Goal: Information Seeking & Learning: Learn about a topic

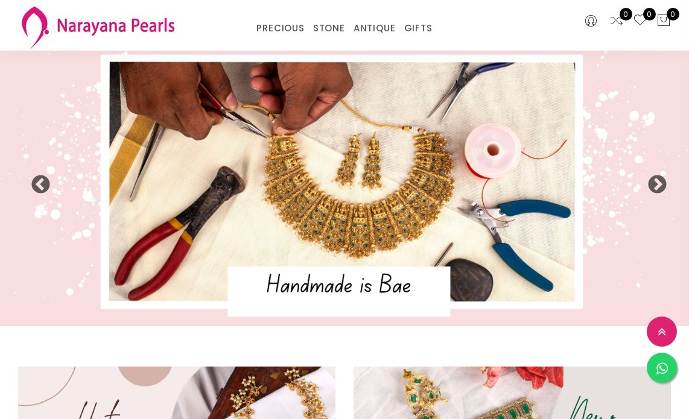
select select "INR"
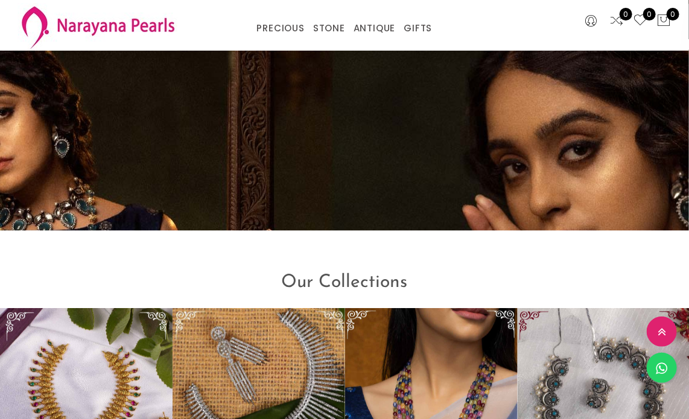
scroll to position [1289, 0]
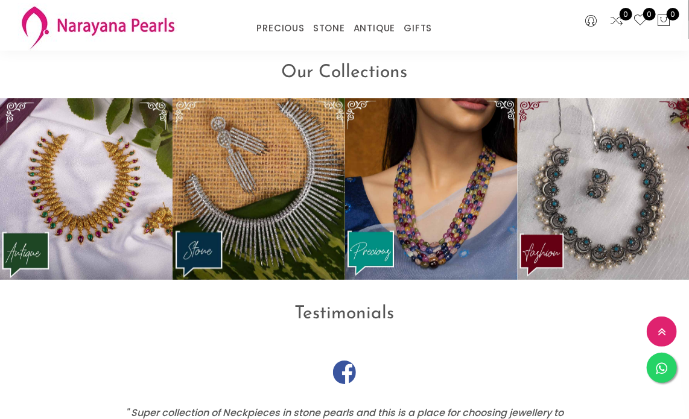
click at [606, 245] on img at bounding box center [604, 189] width 173 height 182
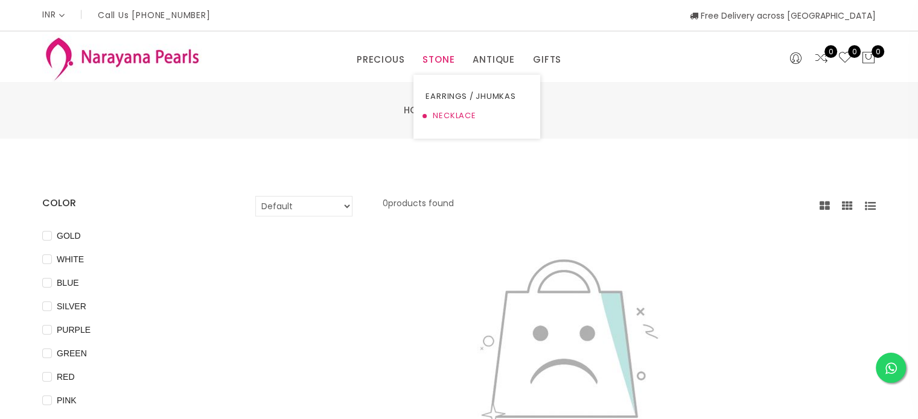
click at [447, 112] on link "NECKLACE" at bounding box center [477, 115] width 103 height 19
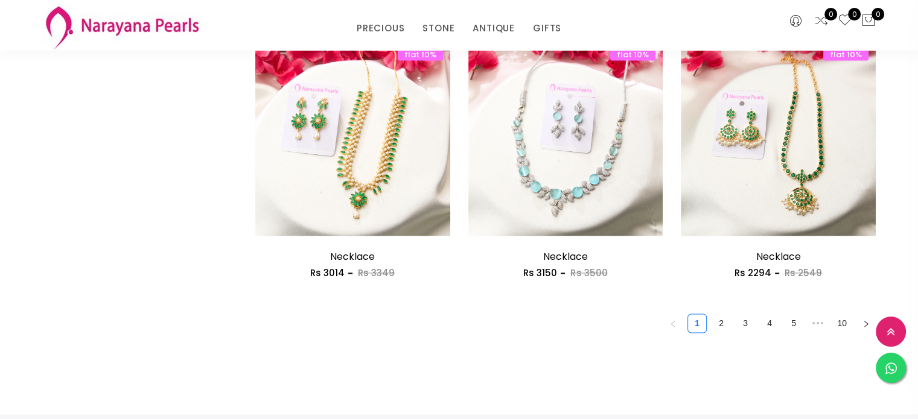
scroll to position [1678, 0]
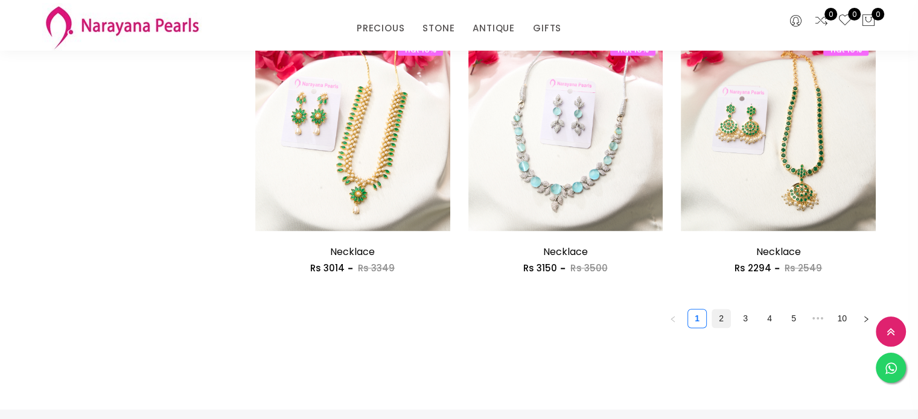
click at [689, 316] on link "2" at bounding box center [721, 319] width 18 height 18
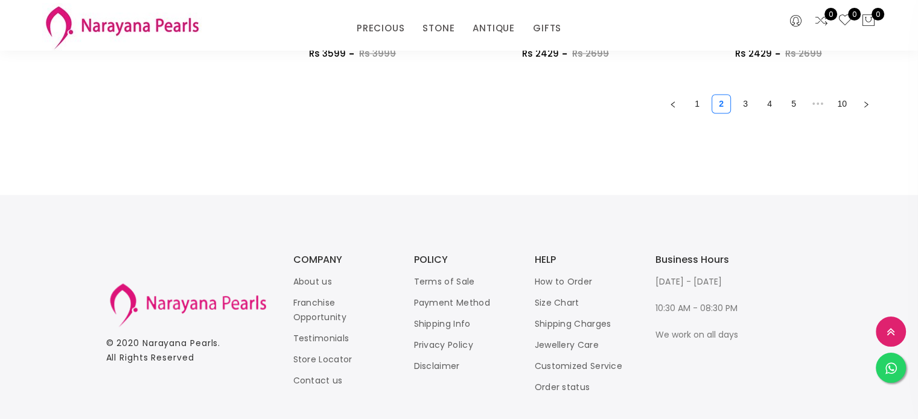
scroll to position [1927, 0]
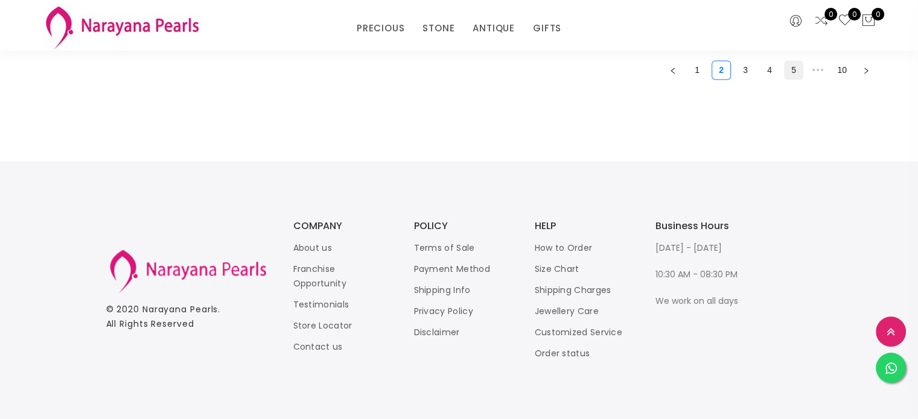
click at [689, 71] on link "5" at bounding box center [794, 70] width 18 height 18
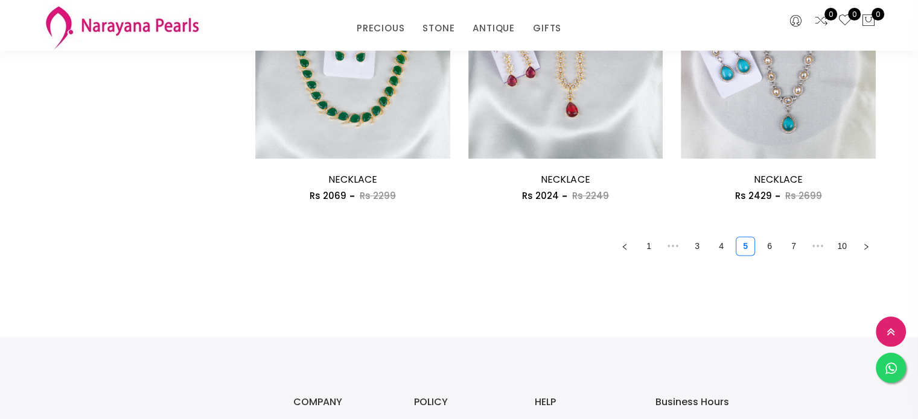
scroll to position [1752, 0]
click at [689, 249] on link "7" at bounding box center [794, 245] width 18 height 18
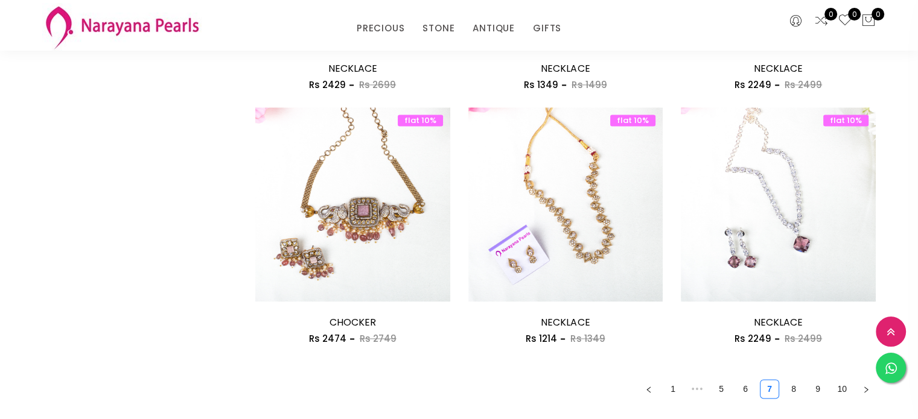
scroll to position [1608, 0]
click at [495, 86] on link "NECKLACE" at bounding box center [527, 83] width 103 height 18
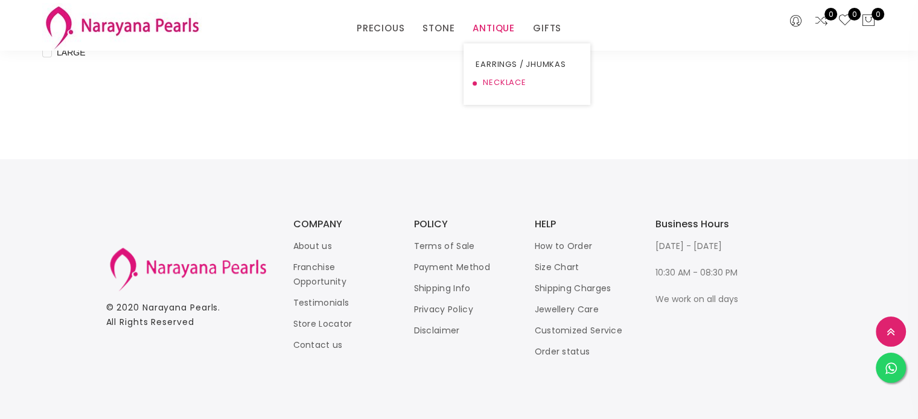
click at [495, 86] on link "NECKLACE" at bounding box center [527, 83] width 103 height 18
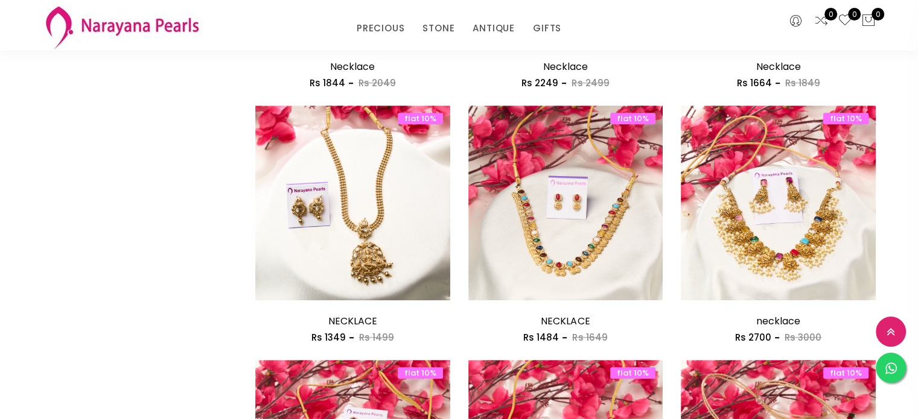
scroll to position [1025, 0]
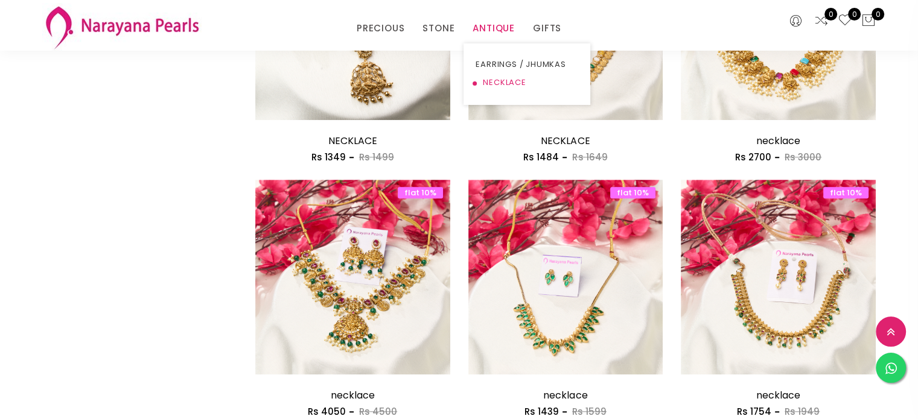
click at [502, 81] on link "NECKLACE" at bounding box center [527, 83] width 103 height 18
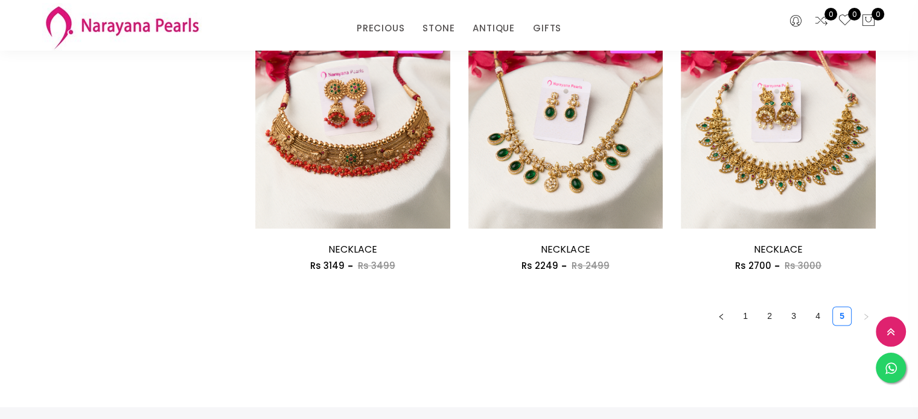
scroll to position [1682, 0]
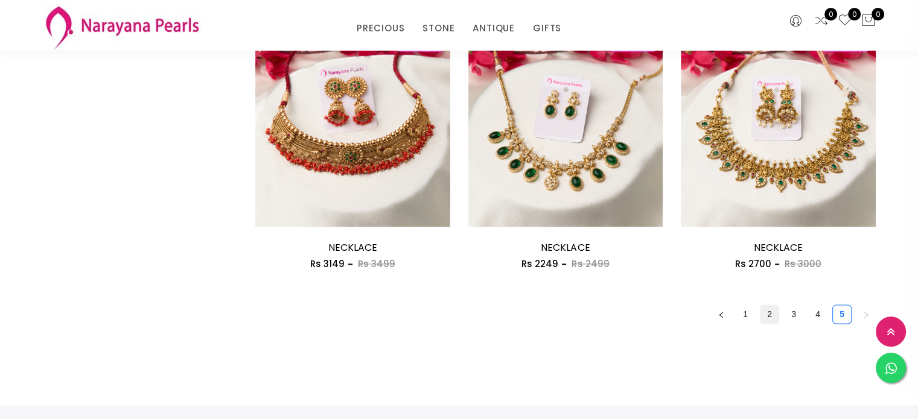
click at [689, 313] on link "2" at bounding box center [769, 314] width 18 height 18
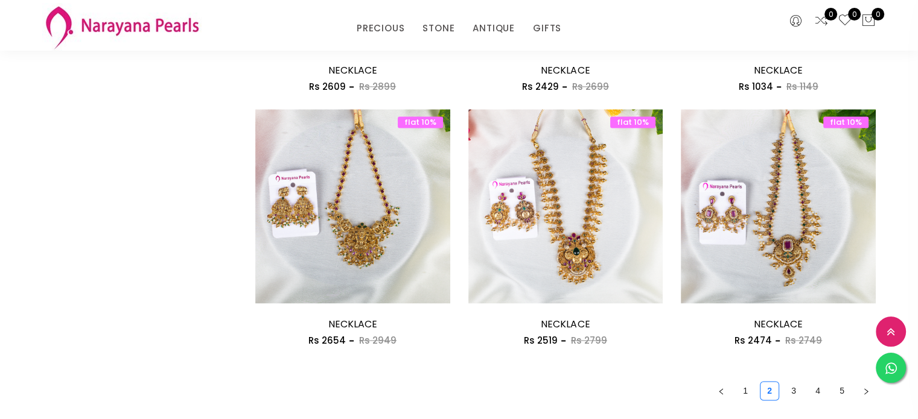
scroll to position [1689, 0]
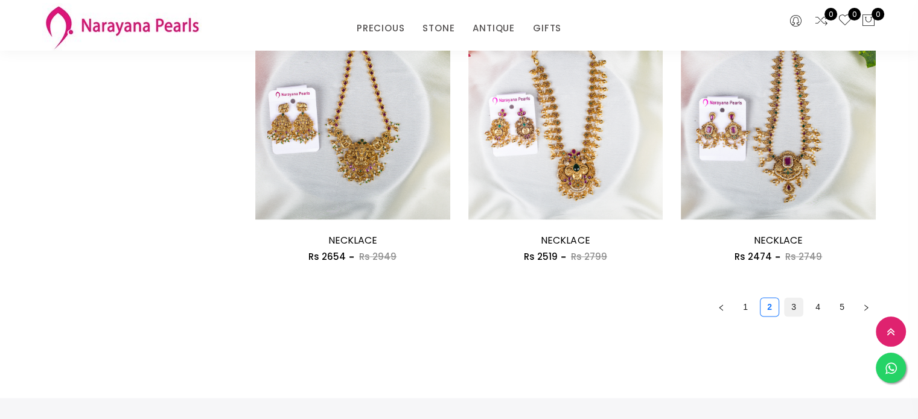
click at [689, 308] on link "3" at bounding box center [794, 307] width 18 height 18
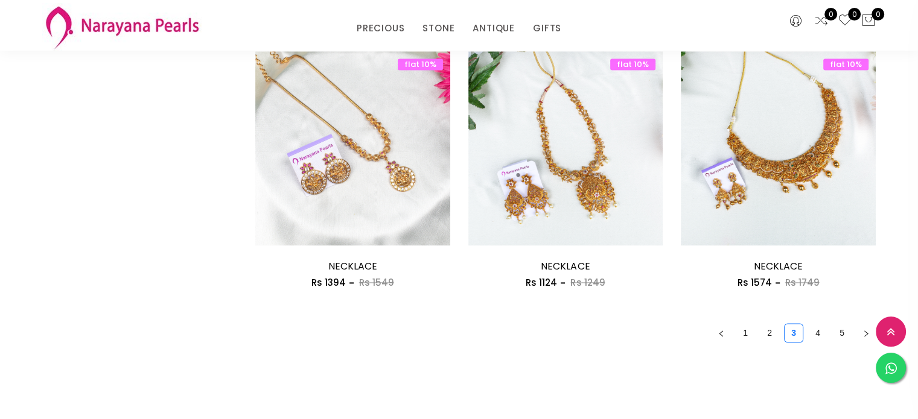
scroll to position [1663, 0]
click at [689, 333] on link "4" at bounding box center [818, 334] width 18 height 18
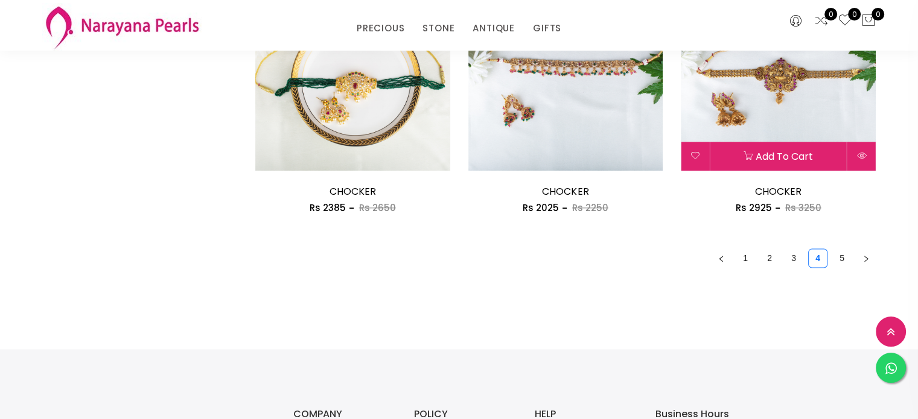
scroll to position [1741, 0]
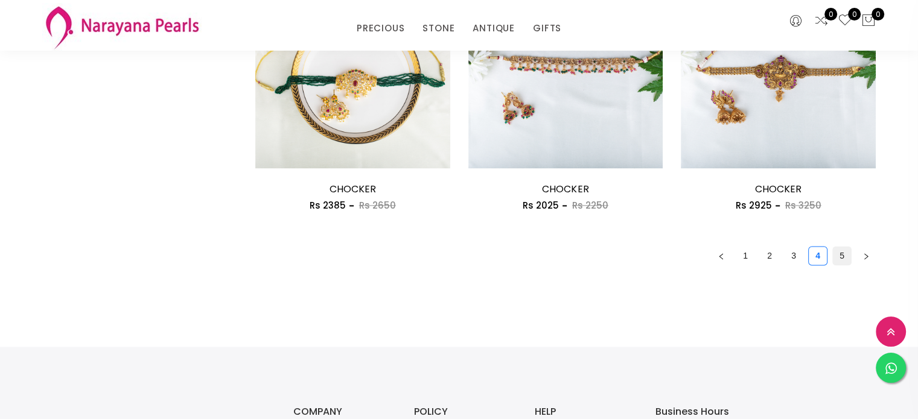
click at [689, 253] on link "5" at bounding box center [842, 256] width 18 height 18
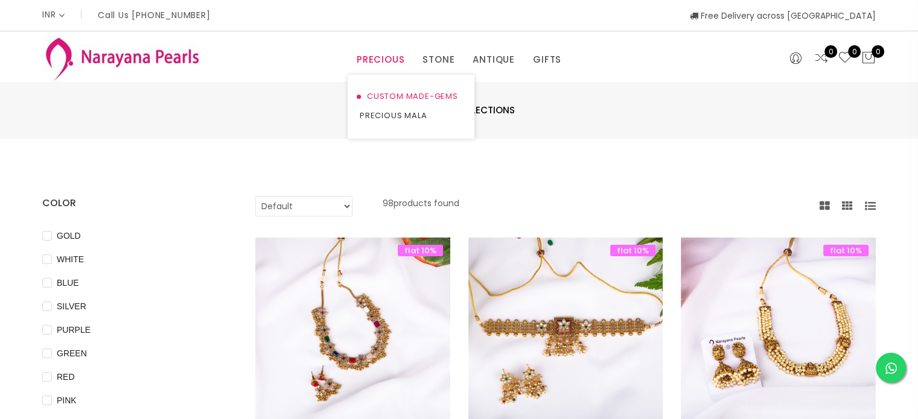
click at [401, 92] on link "CUSTOM MADE-GEMS" at bounding box center [411, 96] width 103 height 19
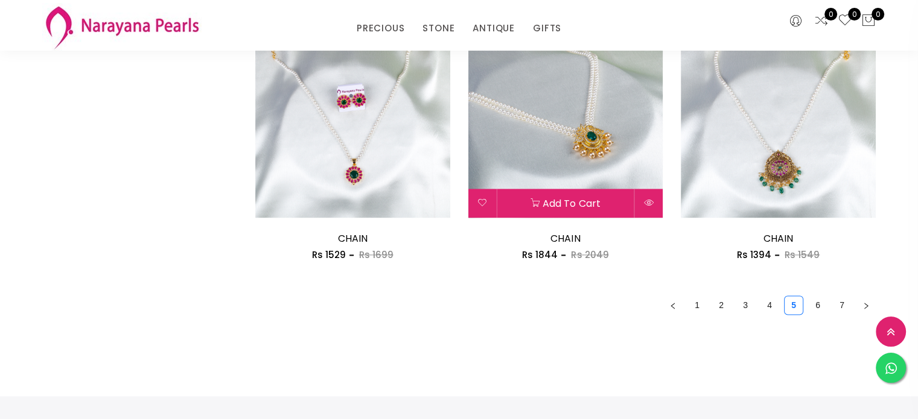
scroll to position [1731, 0]
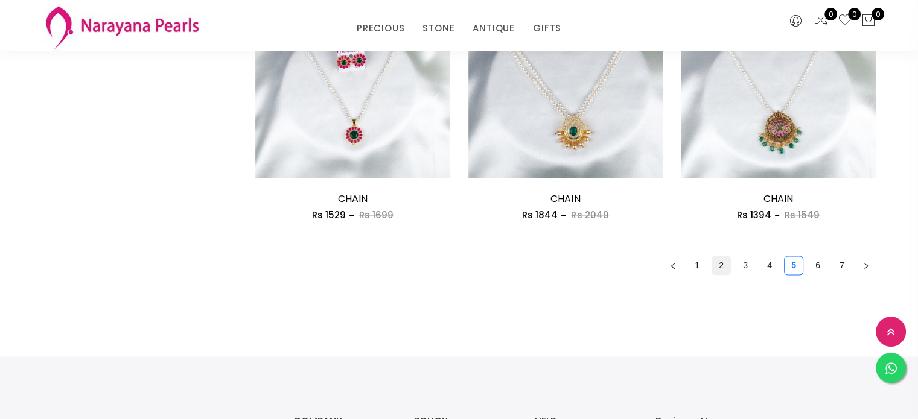
click at [689, 266] on link "2" at bounding box center [721, 266] width 18 height 18
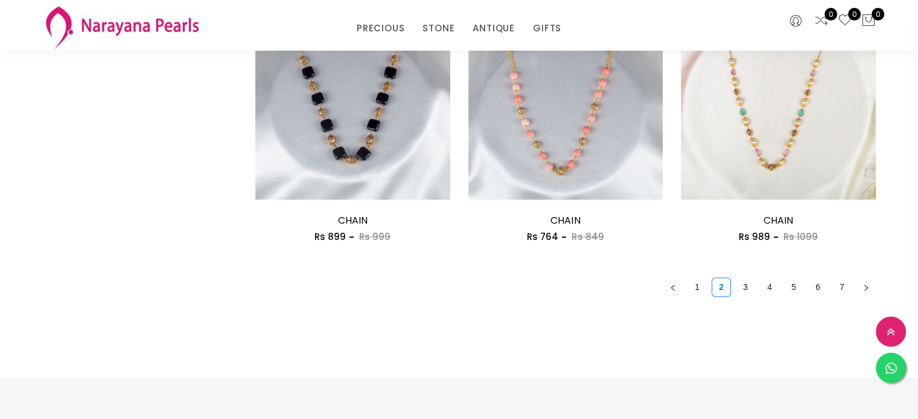
scroll to position [1716, 0]
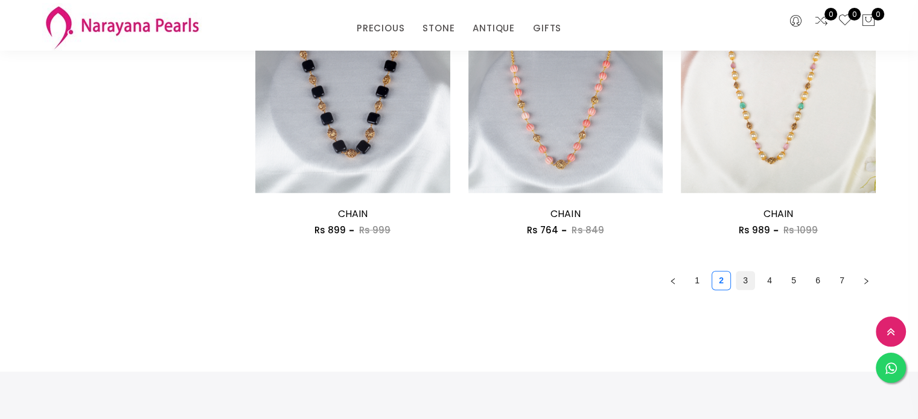
click at [689, 276] on link "3" at bounding box center [745, 281] width 18 height 18
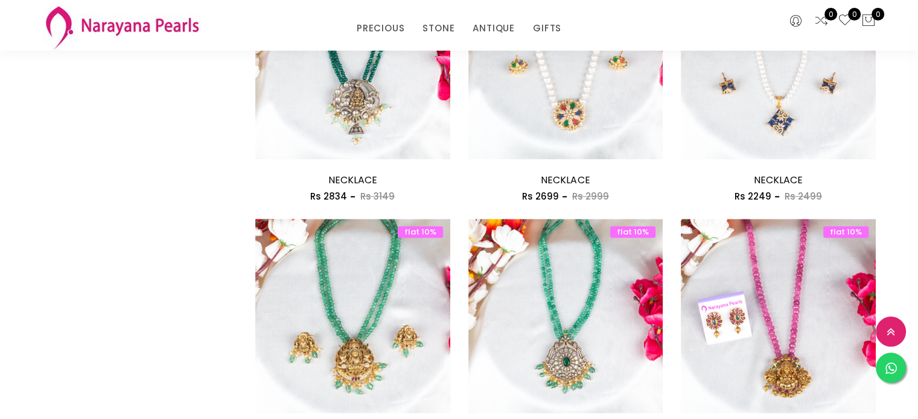
scroll to position [1678, 0]
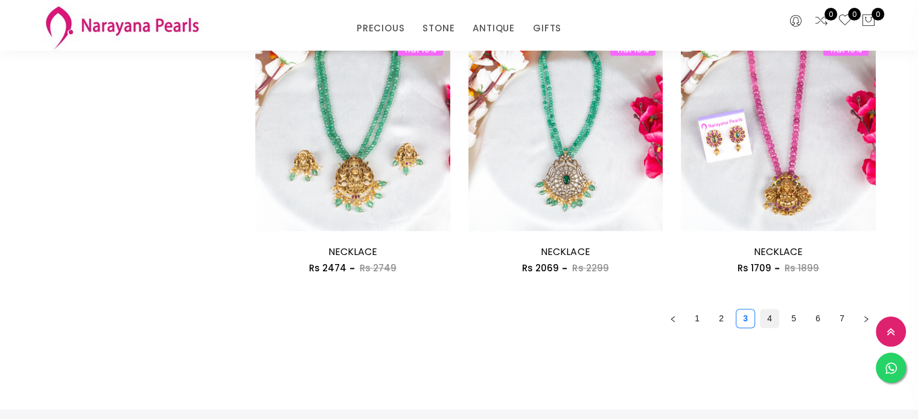
click at [689, 321] on link "4" at bounding box center [769, 319] width 18 height 18
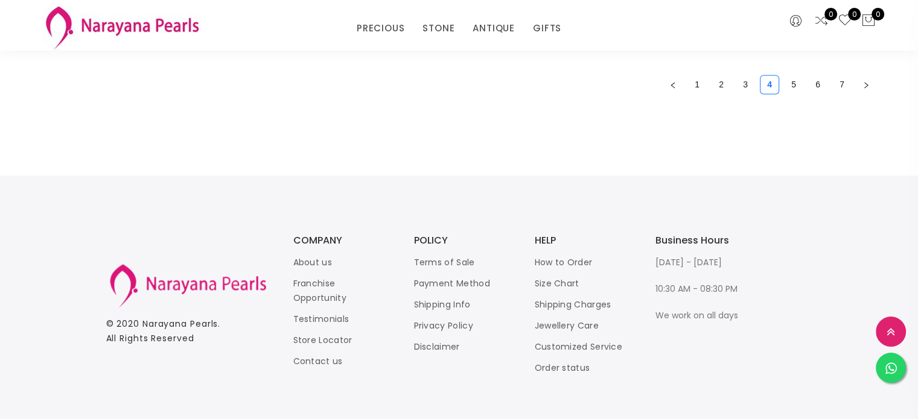
scroll to position [1927, 0]
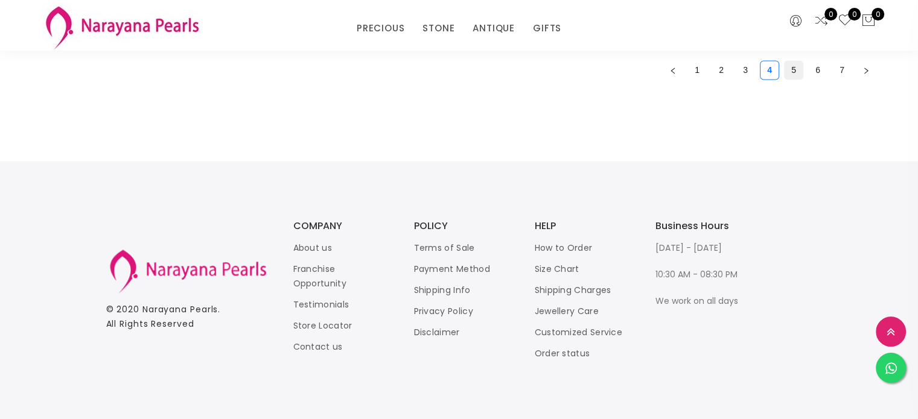
click at [689, 67] on link "5" at bounding box center [794, 70] width 18 height 18
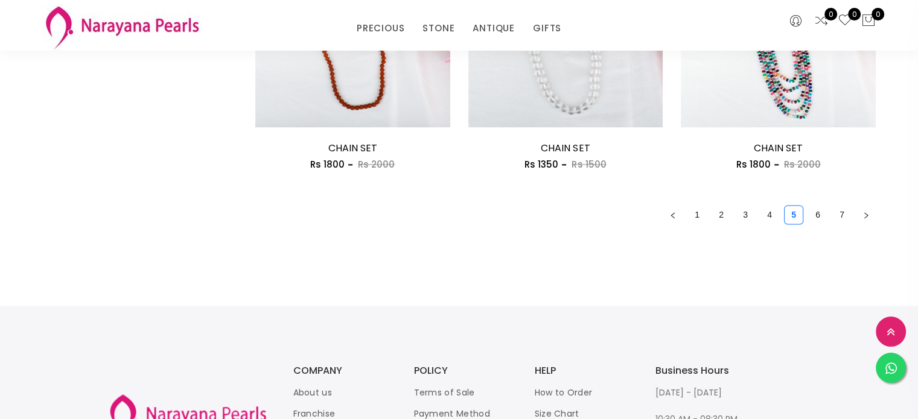
scroll to position [1779, 0]
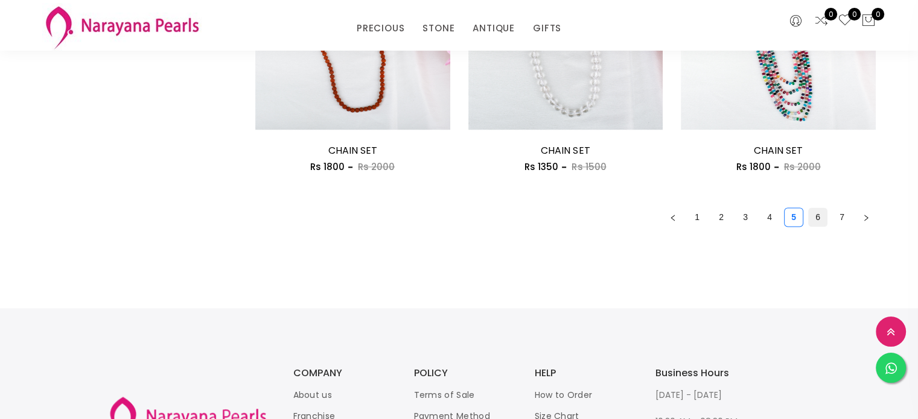
click at [689, 215] on link "6" at bounding box center [818, 217] width 18 height 18
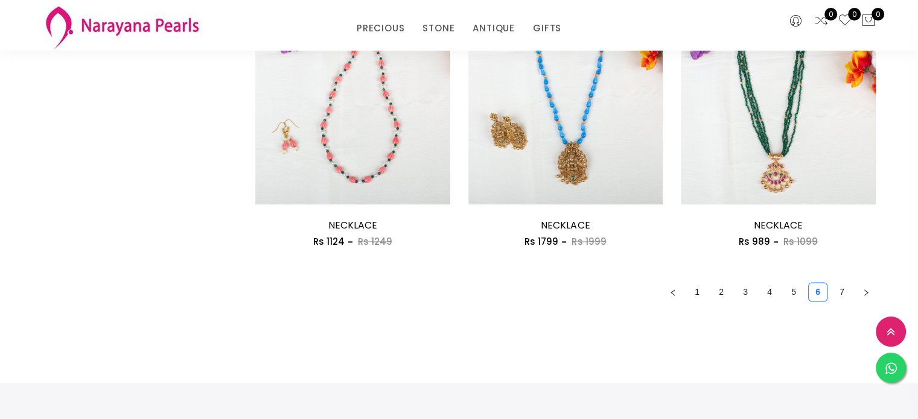
scroll to position [1714, 0]
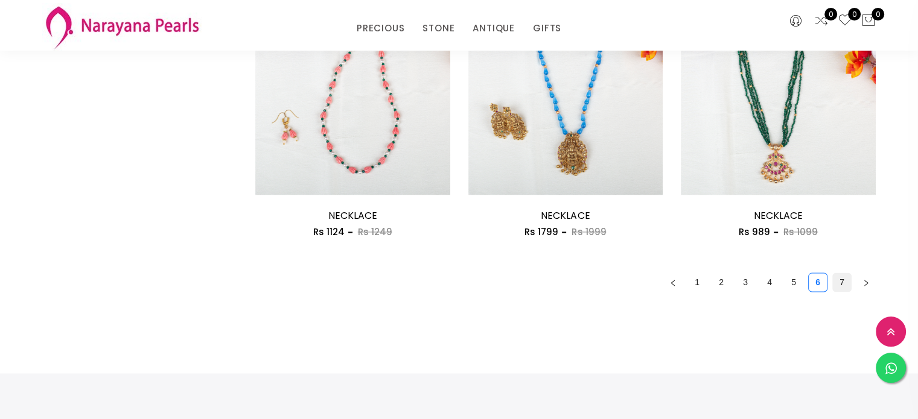
click at [689, 281] on link "7" at bounding box center [842, 282] width 18 height 18
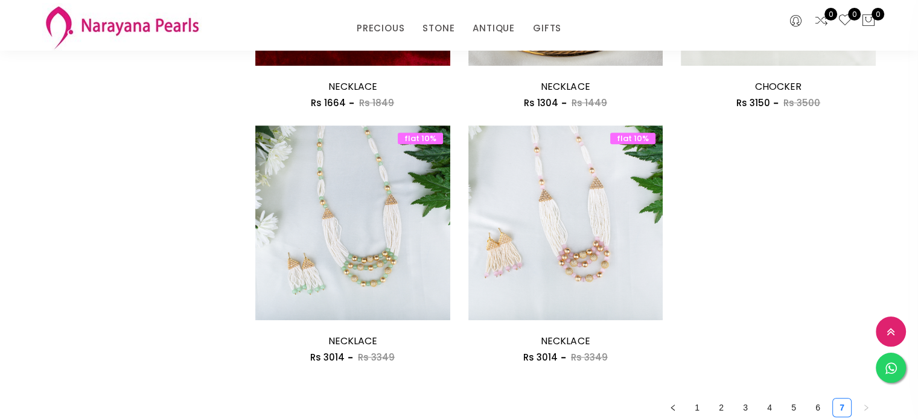
scroll to position [1084, 0]
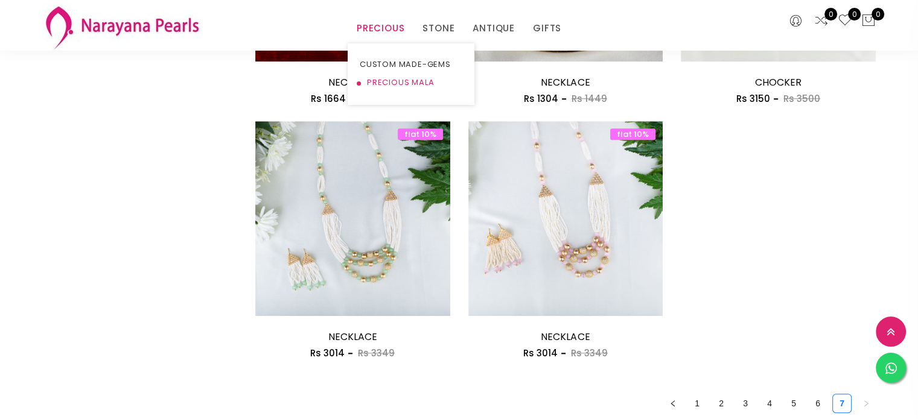
click at [383, 84] on link "PRECIOUS MALA" at bounding box center [411, 83] width 103 height 18
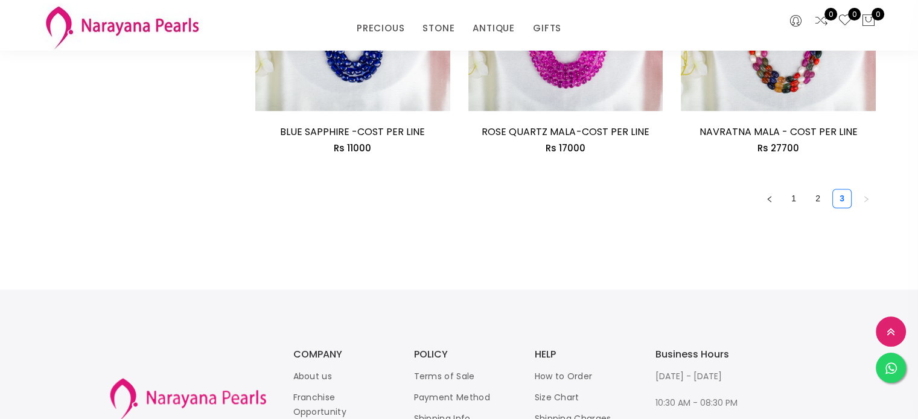
scroll to position [1837, 0]
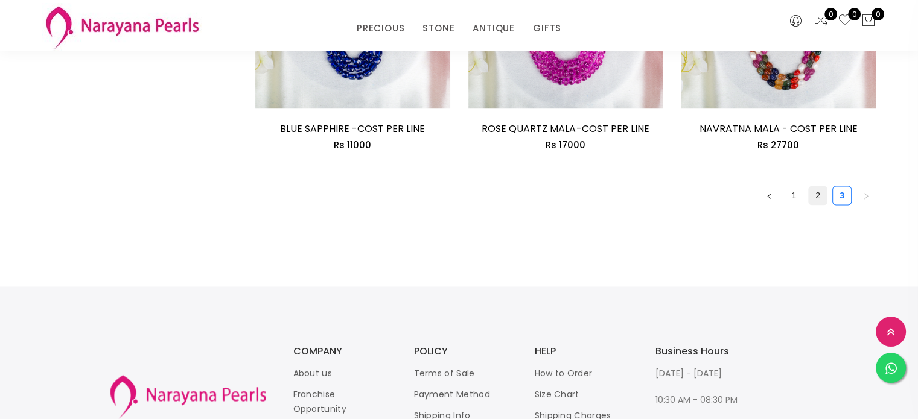
click at [689, 191] on link "2" at bounding box center [818, 196] width 18 height 18
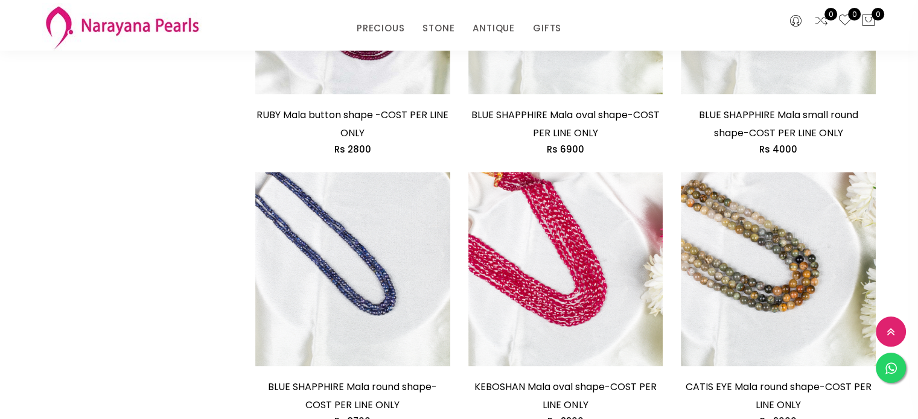
scroll to position [1682, 0]
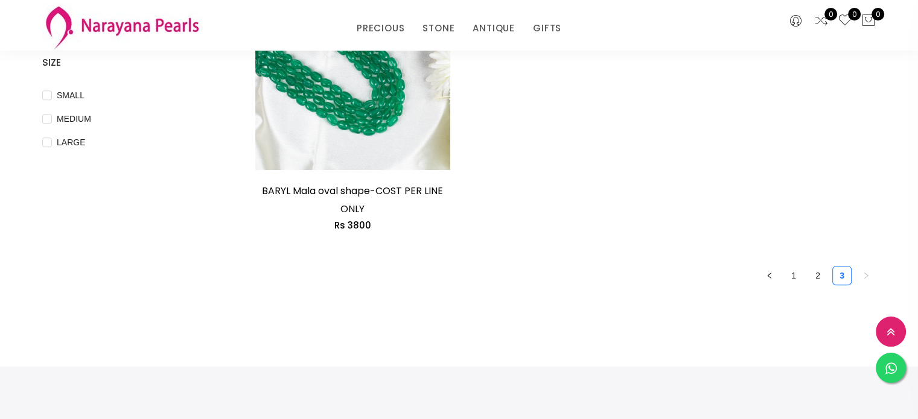
scroll to position [490, 0]
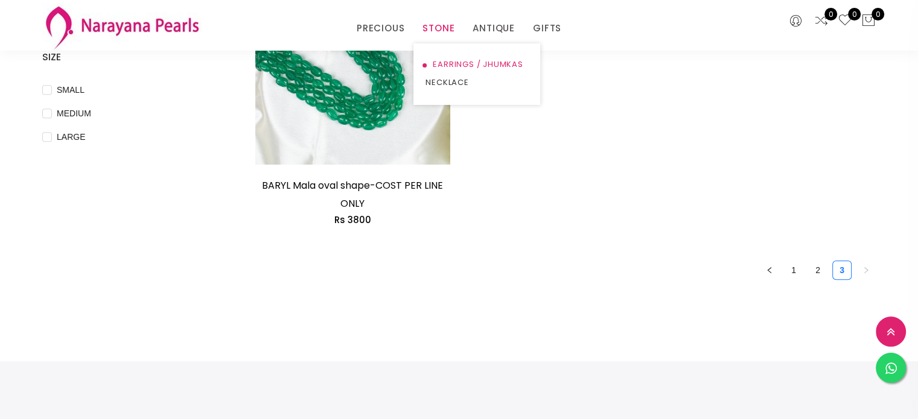
click at [439, 59] on link "EARRINGS / JHUMKAS" at bounding box center [477, 65] width 103 height 18
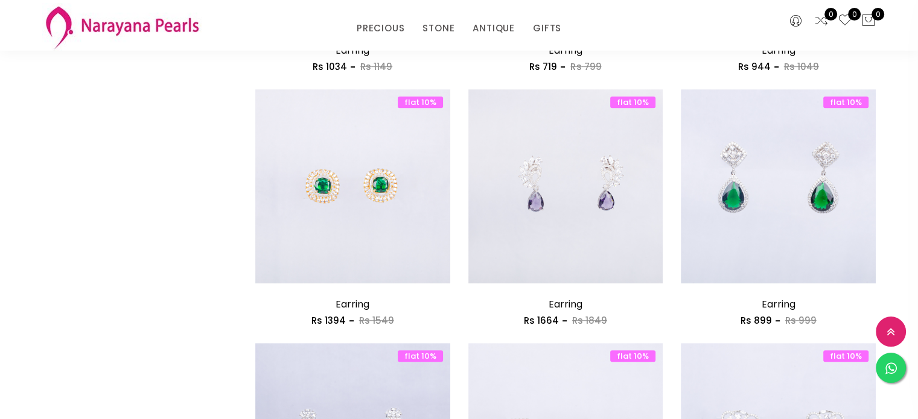
scroll to position [596, 0]
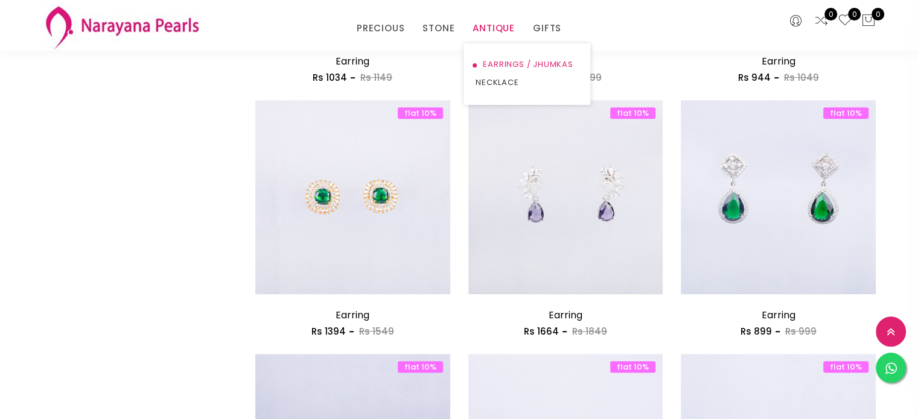
click at [497, 70] on link "EARRINGS / JHUMKAS" at bounding box center [527, 65] width 103 height 18
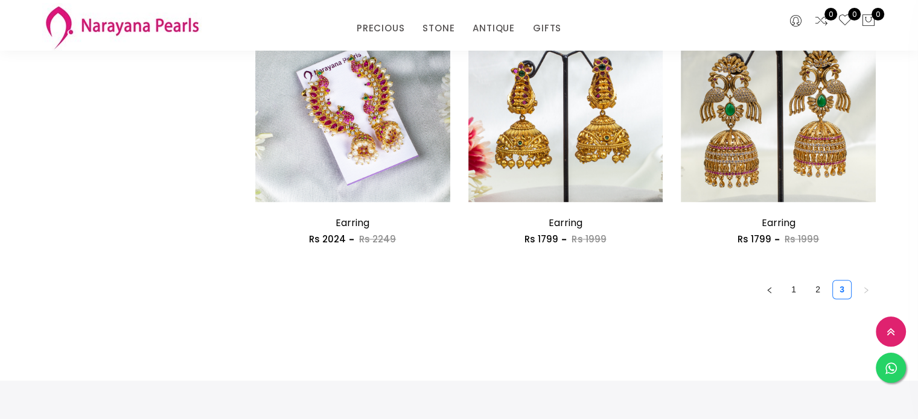
scroll to position [1718, 0]
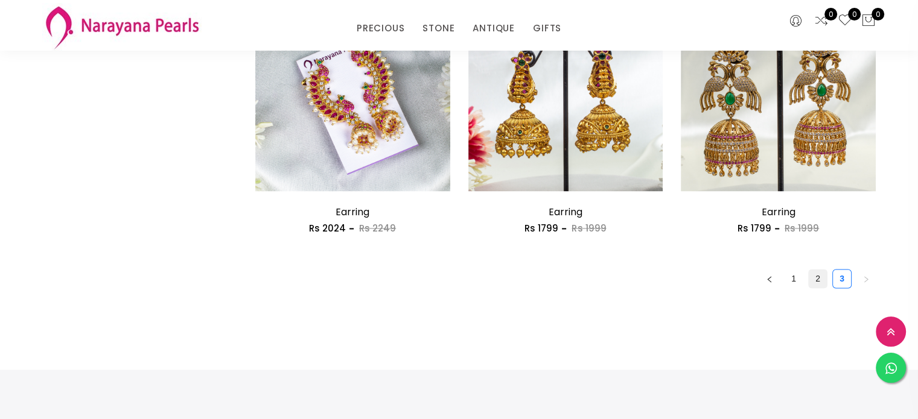
click at [689, 282] on link "2" at bounding box center [818, 279] width 18 height 18
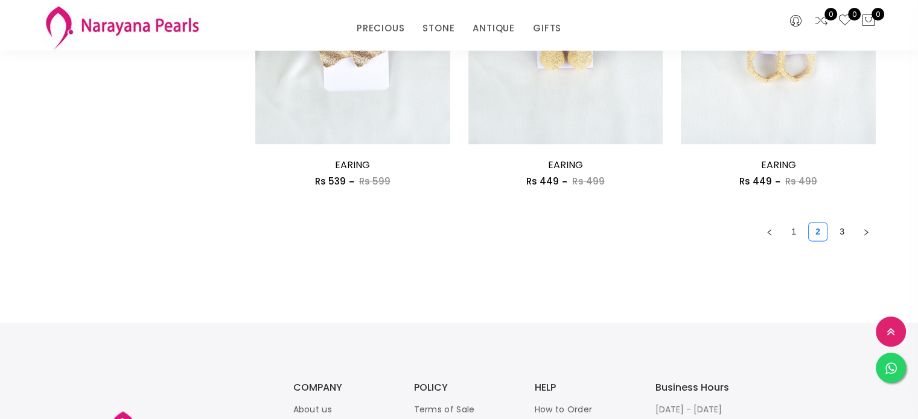
scroll to position [1927, 0]
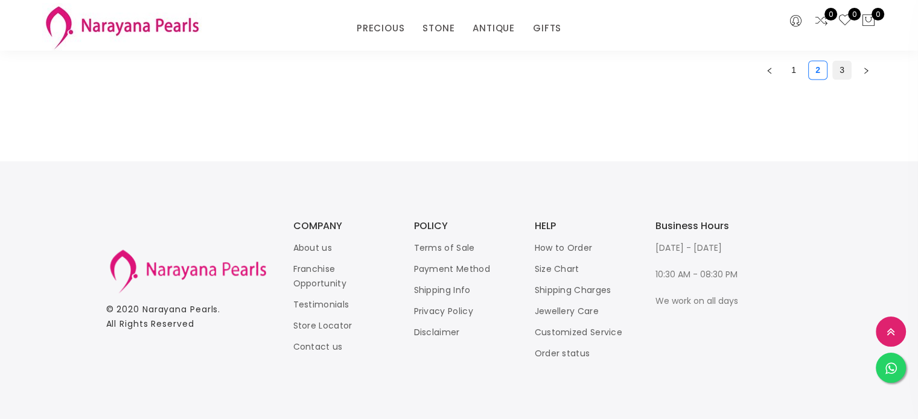
click at [689, 70] on link "3" at bounding box center [842, 70] width 18 height 18
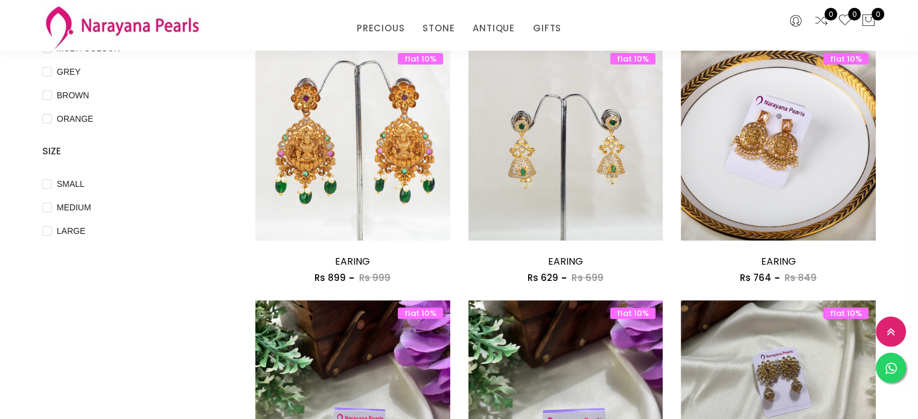
scroll to position [386, 0]
